Goal: Information Seeking & Learning: Learn about a topic

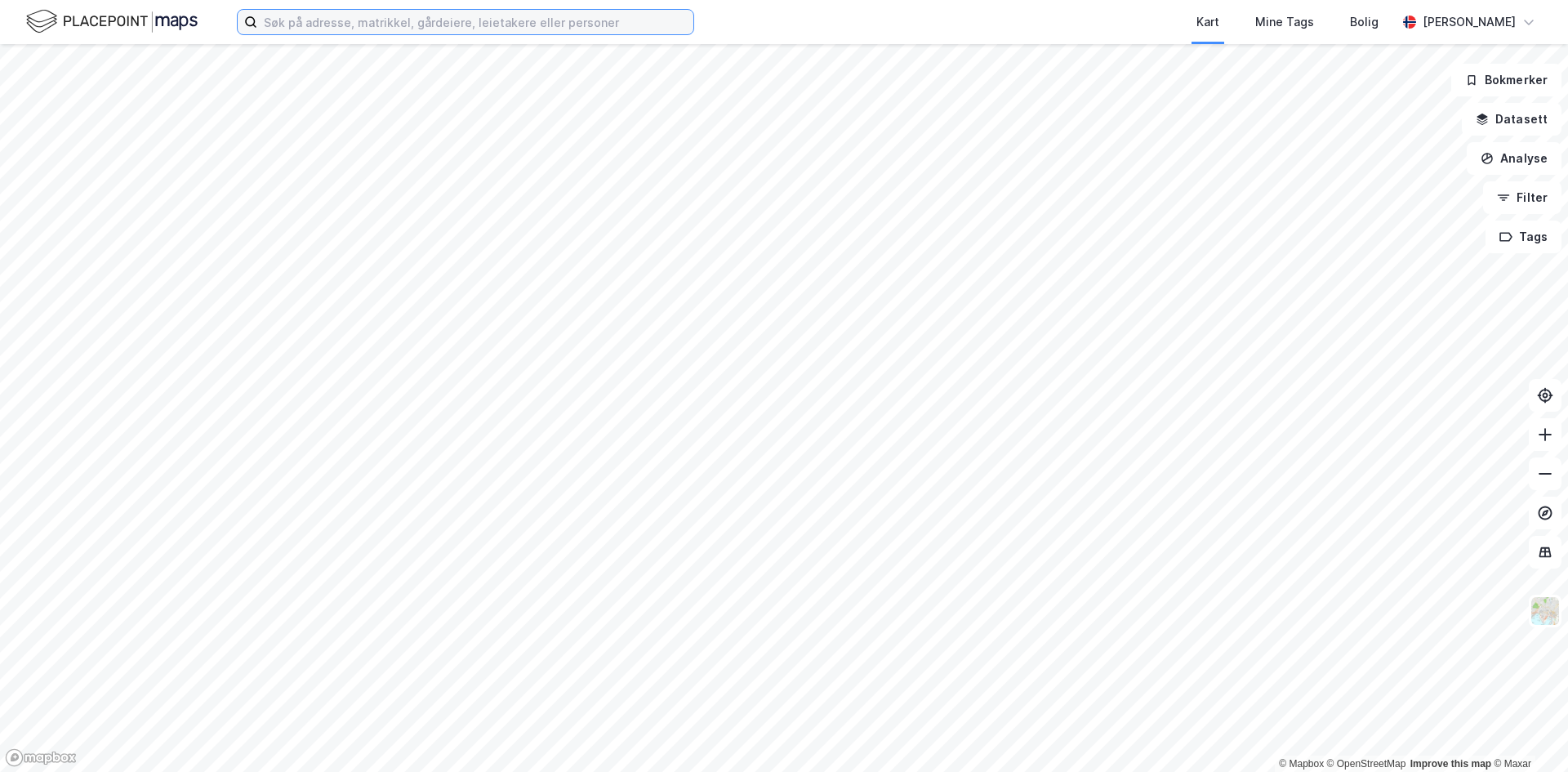
click at [370, 28] on input at bounding box center [475, 22] width 436 height 25
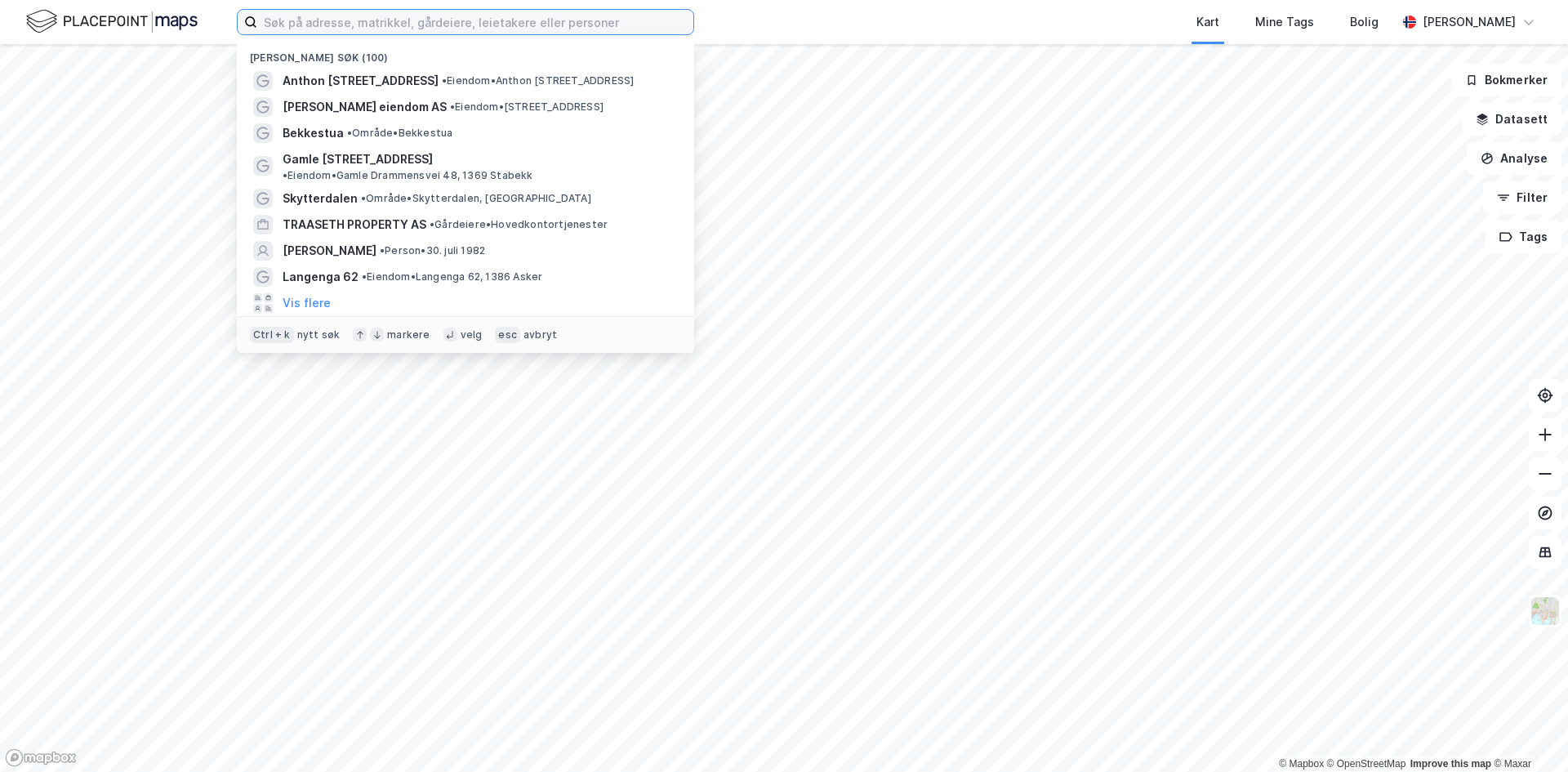
paste input "Wettergrens Vei 7"
type input "Wettergrens Vei 7"
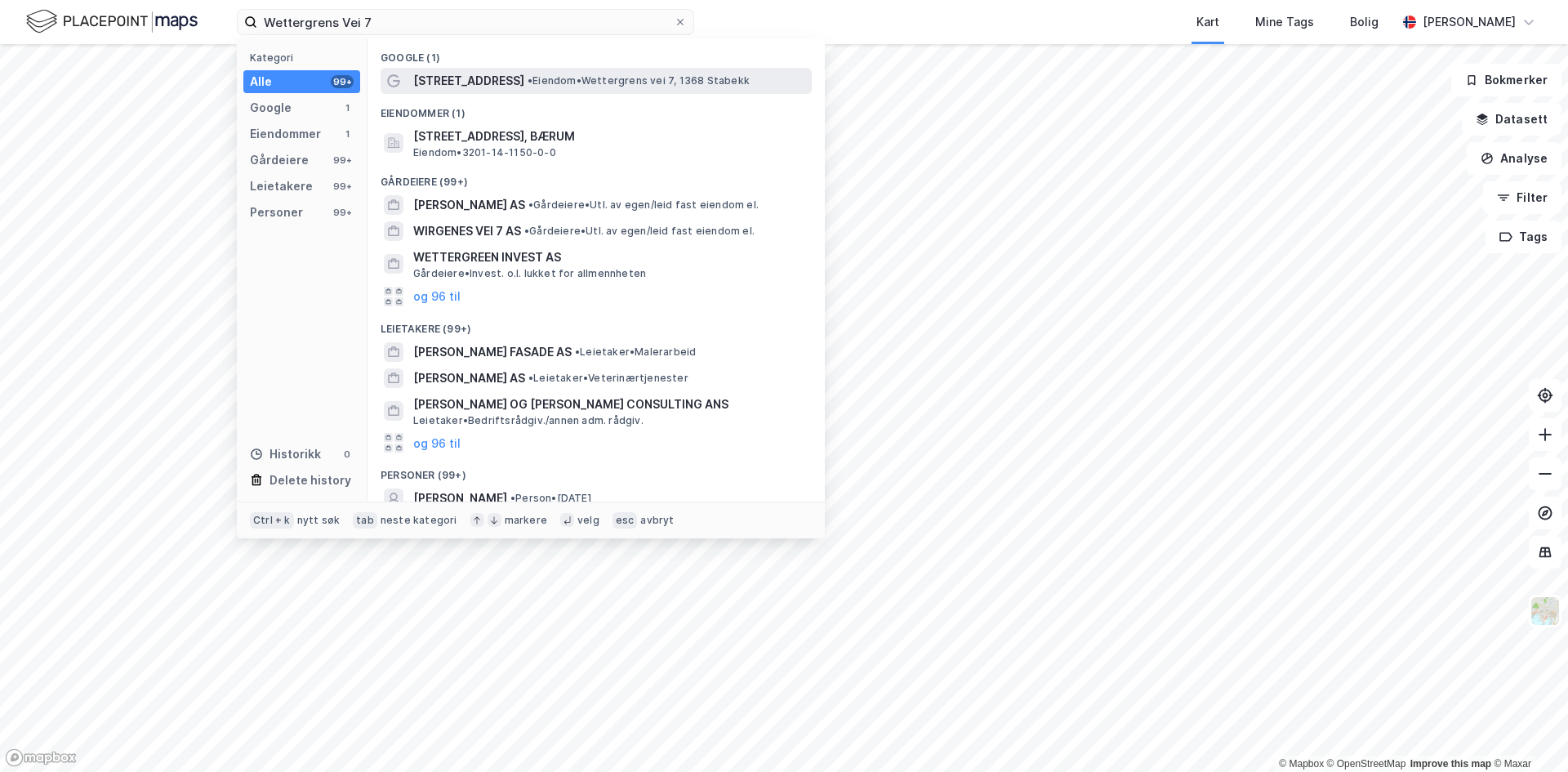
click at [530, 83] on span "• [PERSON_NAME] vei 7, 1368 Stabekk" at bounding box center [638, 81] width 222 height 13
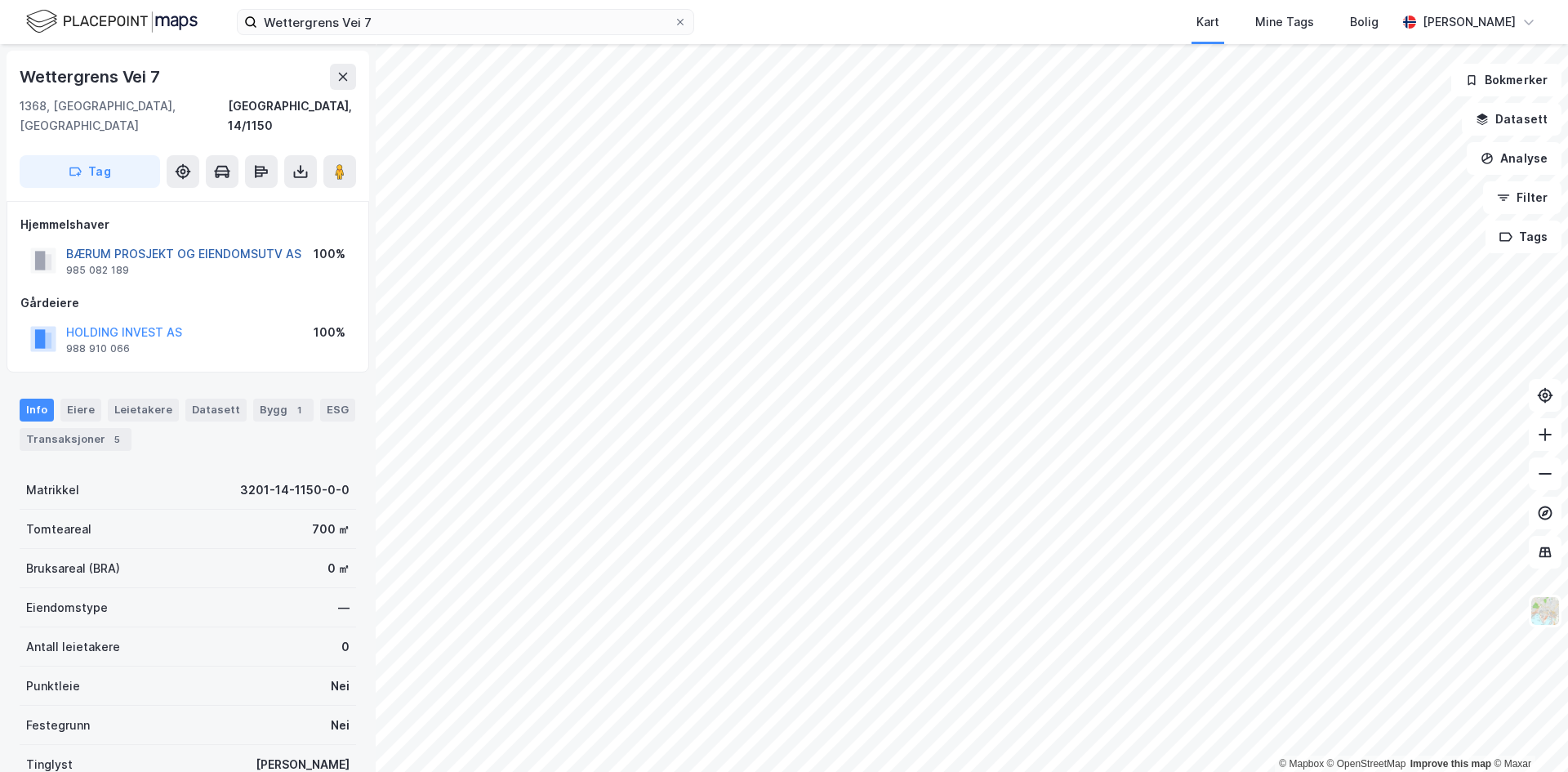
click at [0, 0] on button "BÆRUM PROSJEKT OG EIENDOMSUTV AS" at bounding box center [0, 0] width 0 height 0
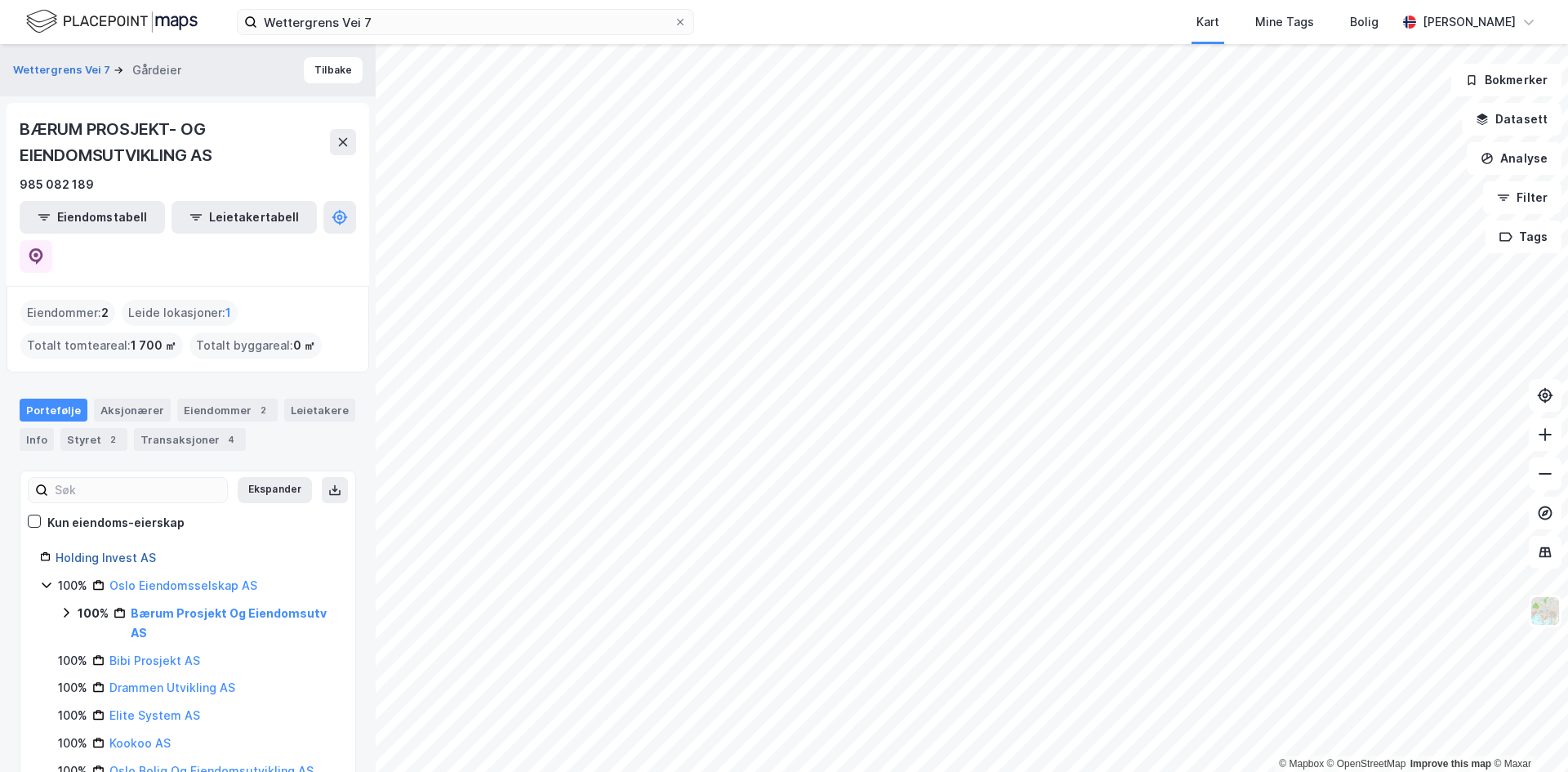
click at [101, 550] on link "Holding Invest AS" at bounding box center [106, 557] width 101 height 14
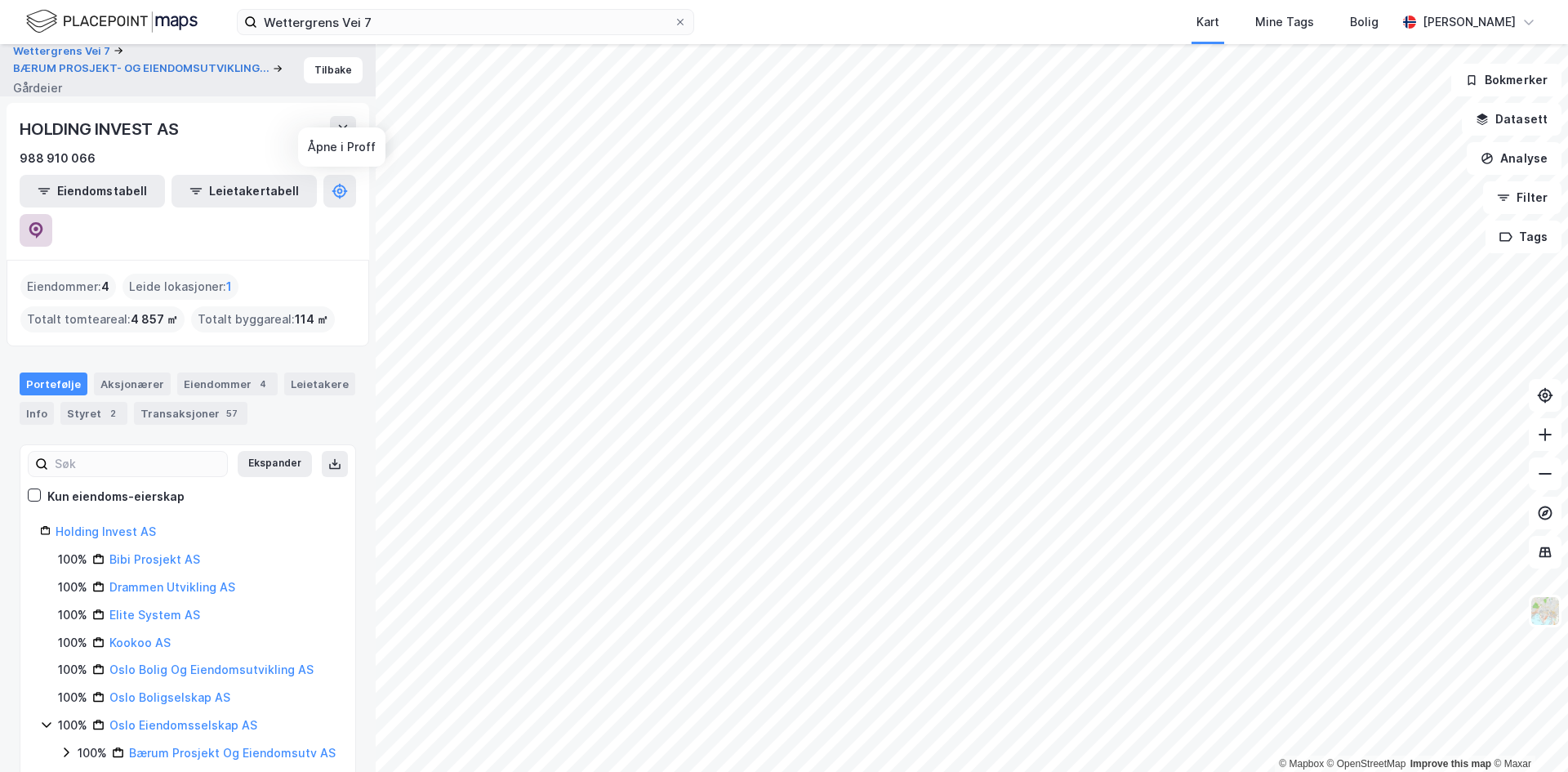
click at [44, 222] on icon at bounding box center [35, 229] width 16 height 16
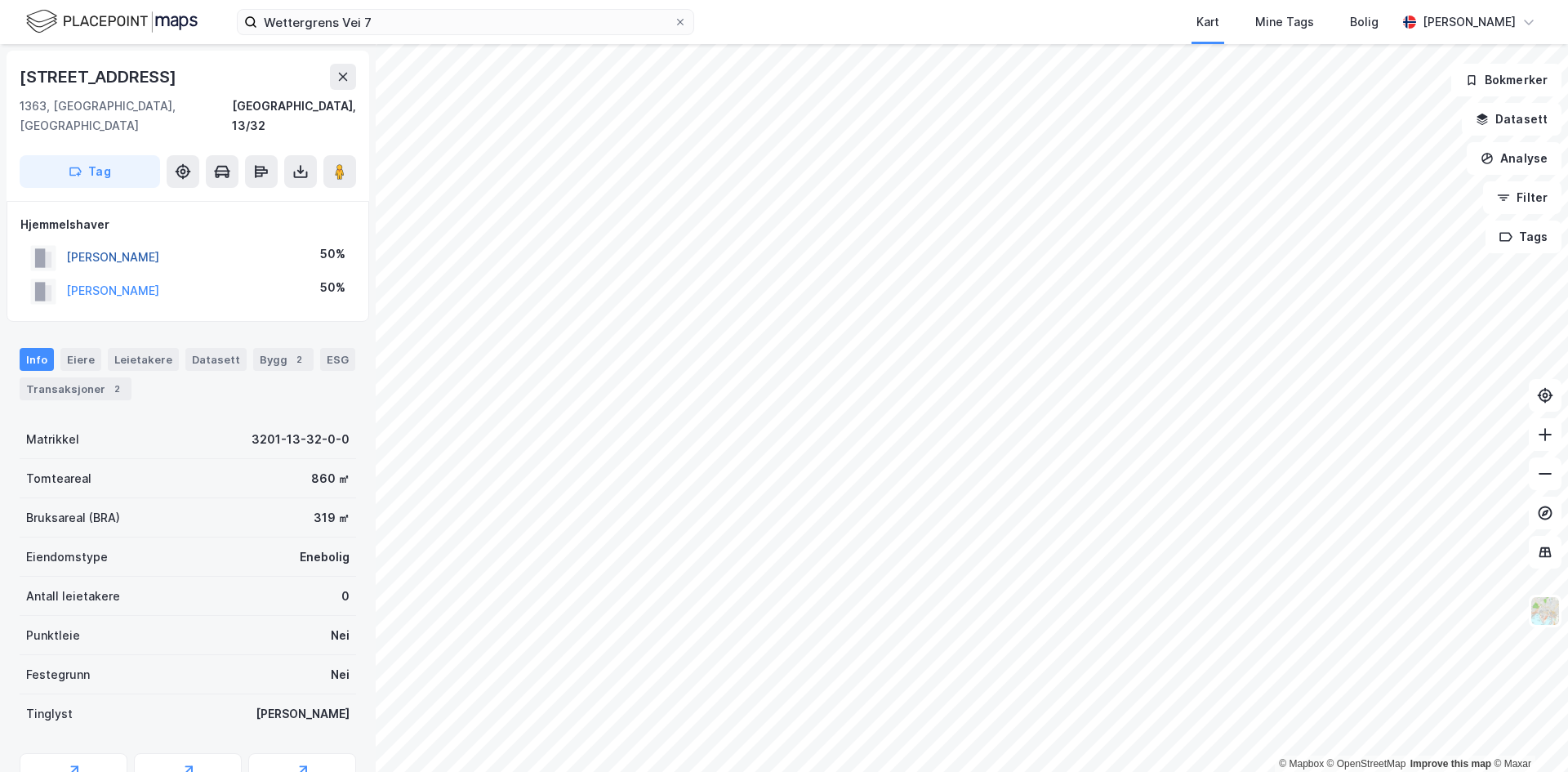
click at [0, 0] on button "[PERSON_NAME]" at bounding box center [0, 0] width 0 height 0
